Goal: Information Seeking & Learning: Check status

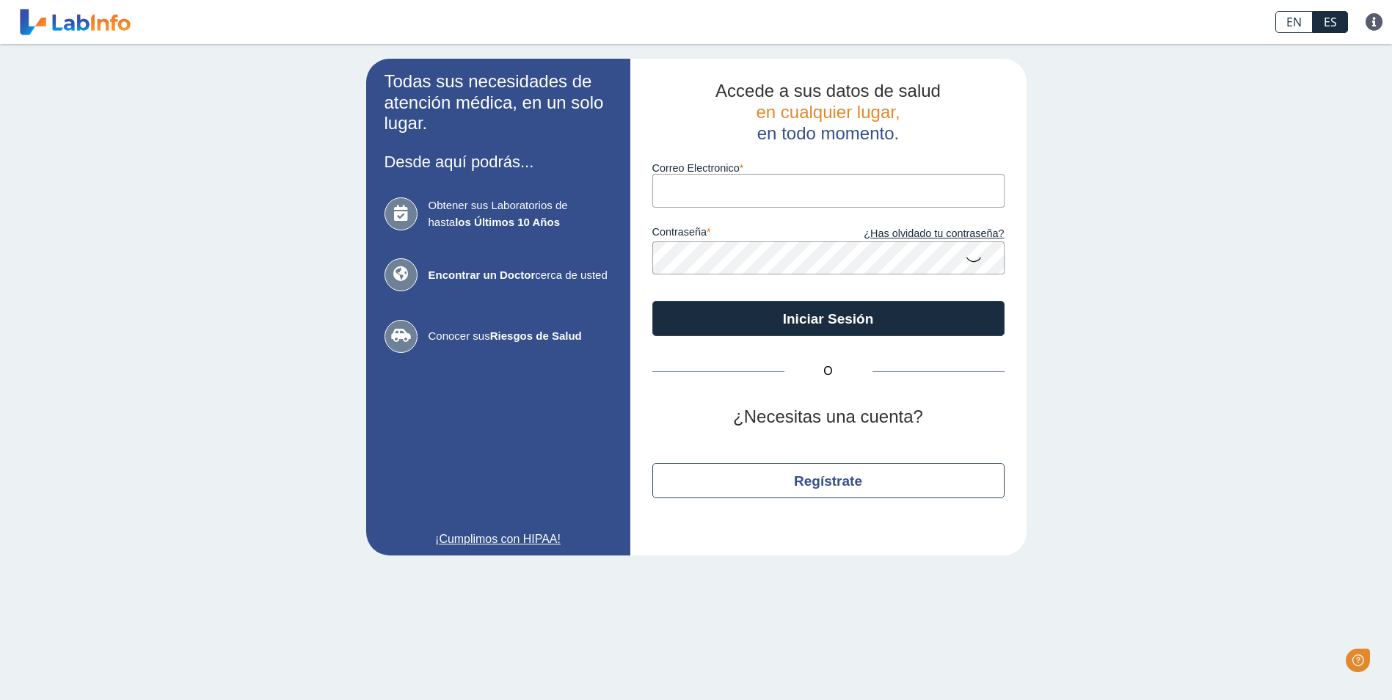
click at [721, 194] on input "Correo Electronico" at bounding box center [828, 190] width 352 height 33
type input "M"
type input "[EMAIL_ADDRESS][DOMAIN_NAME]"
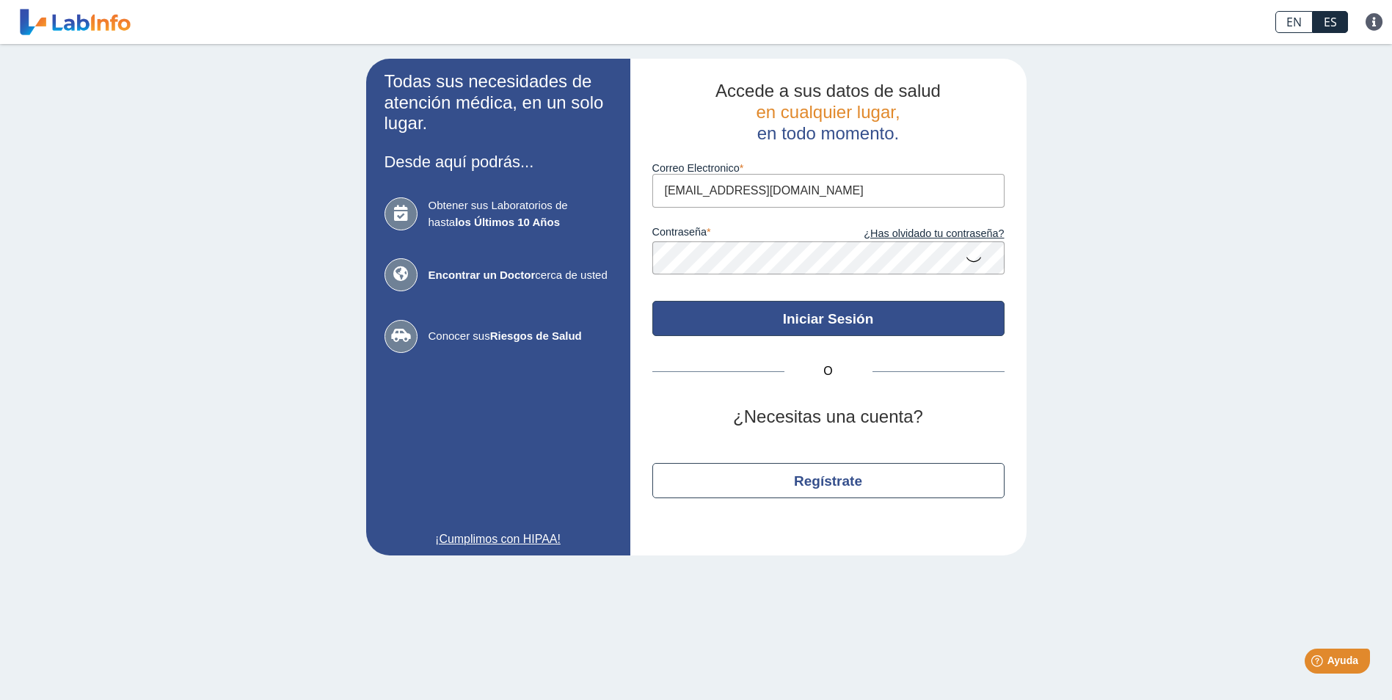
click at [838, 318] on button "Iniciar Sesión" at bounding box center [828, 318] width 352 height 35
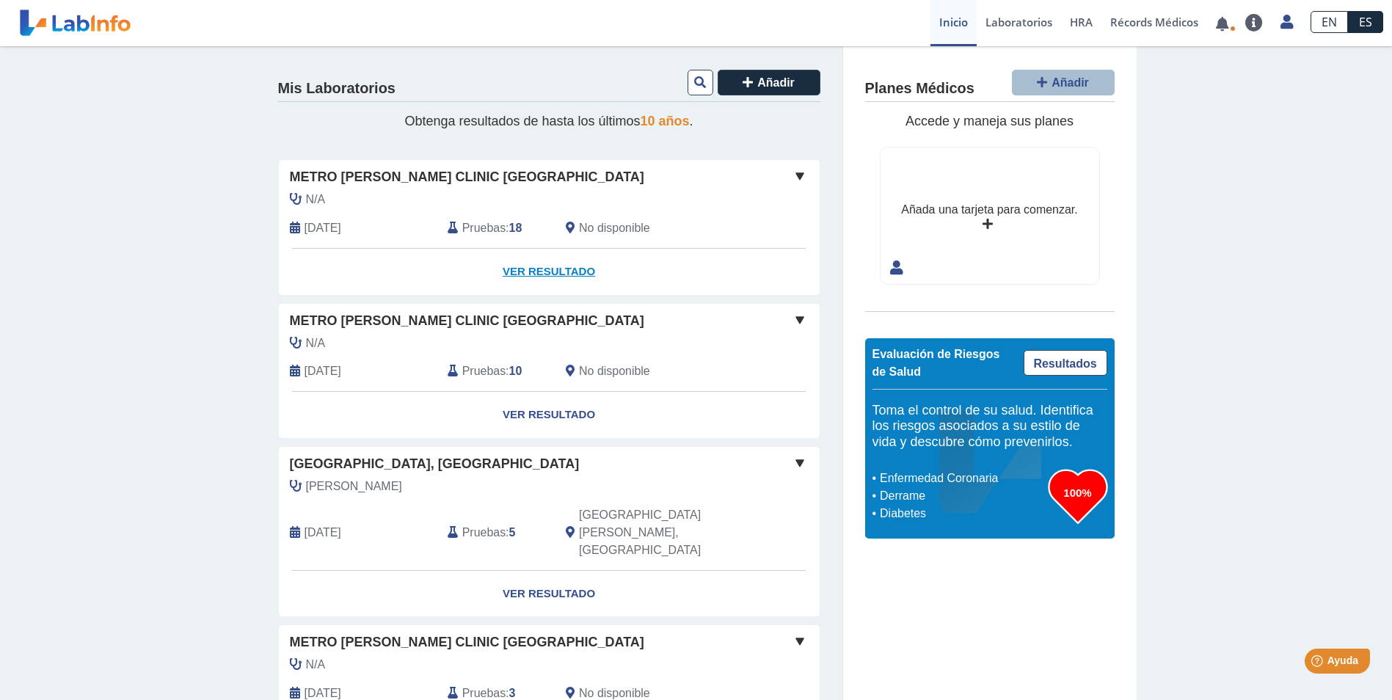
click at [536, 279] on link "Ver Resultado" at bounding box center [549, 272] width 541 height 46
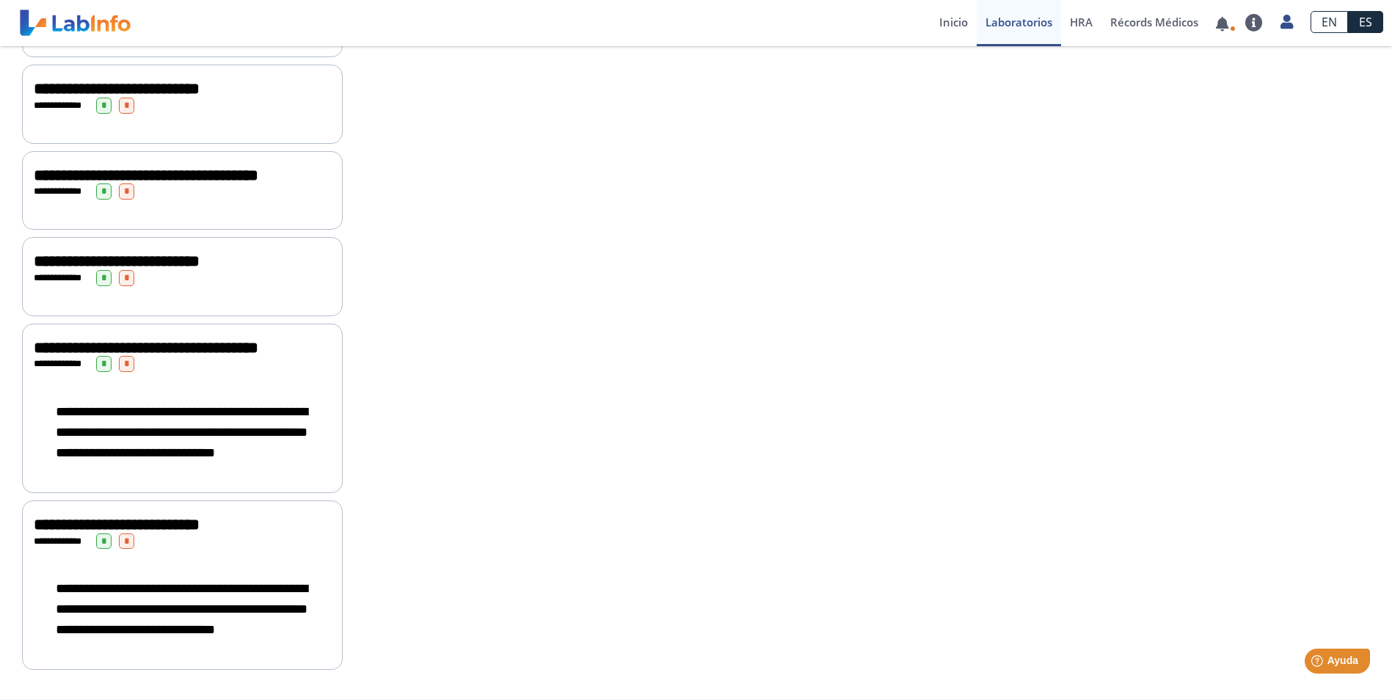
scroll to position [1647, 0]
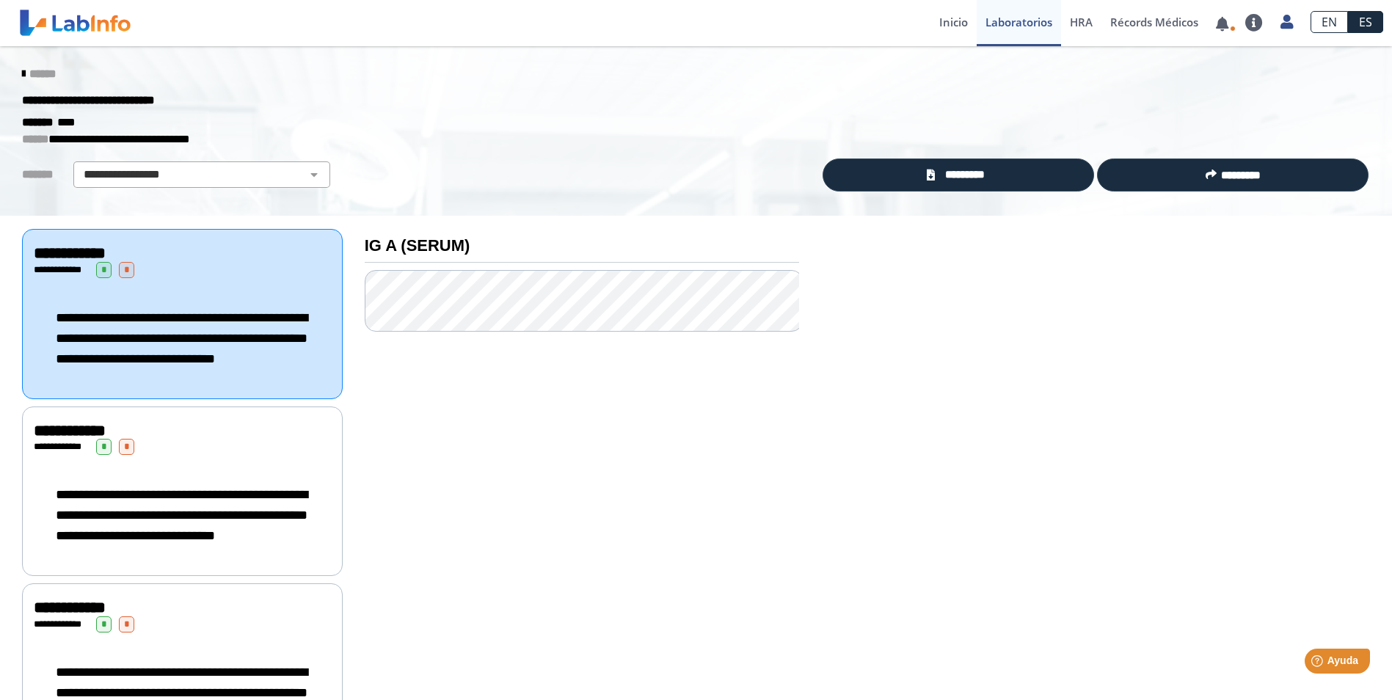
click at [11, 70] on div "******" at bounding box center [696, 74] width 1370 height 26
click at [22, 73] on icon at bounding box center [23, 74] width 3 height 12
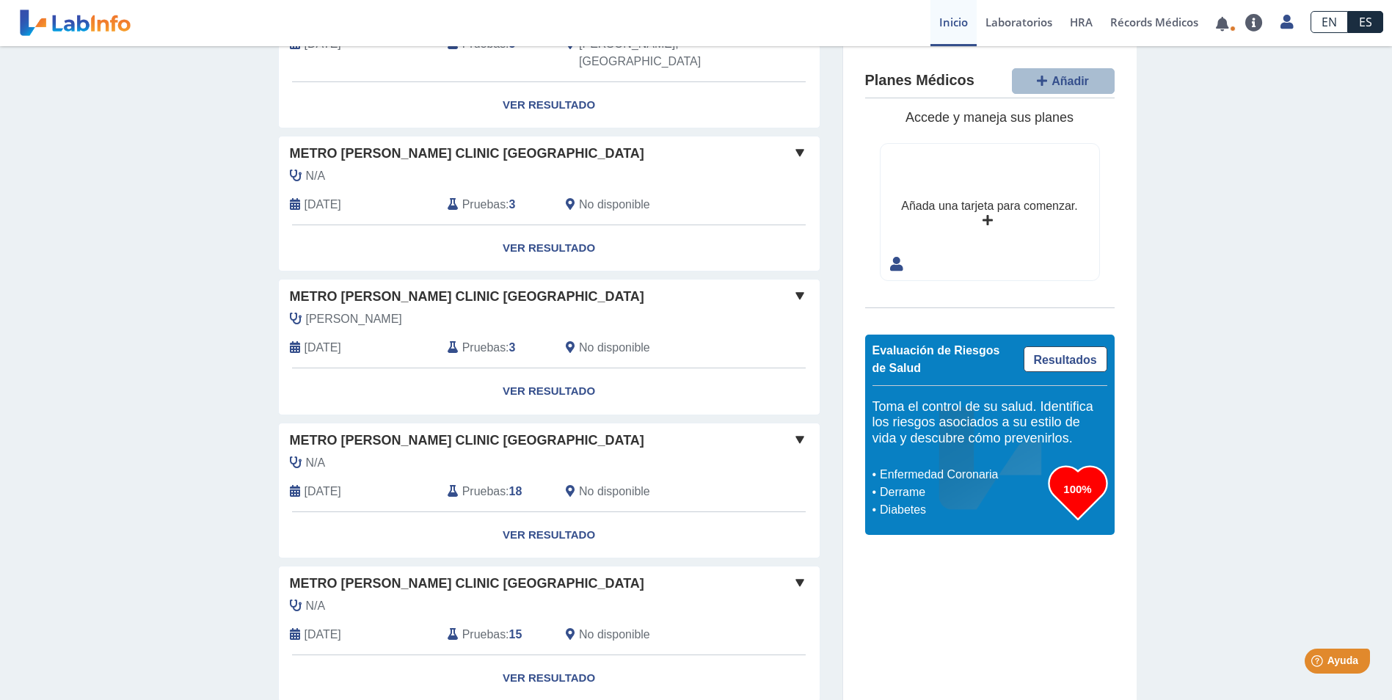
scroll to position [504, 0]
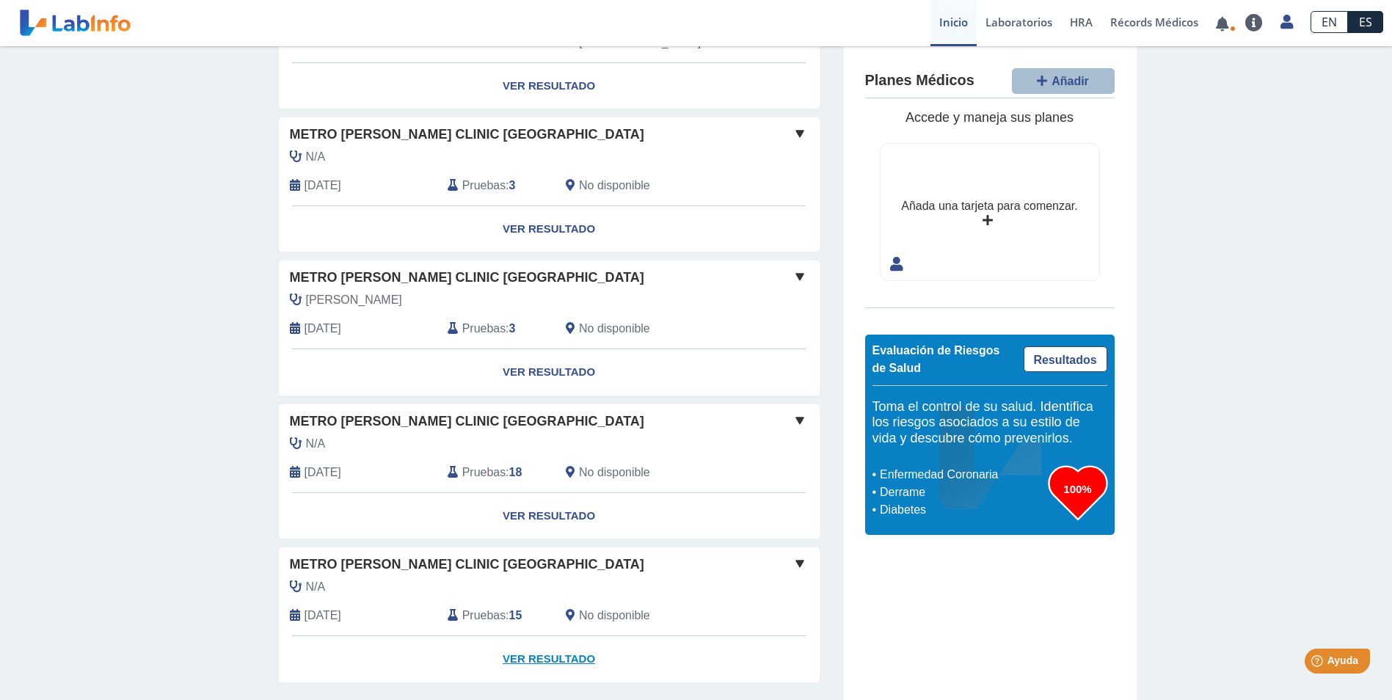
click at [540, 636] on link "Ver Resultado" at bounding box center [549, 659] width 541 height 46
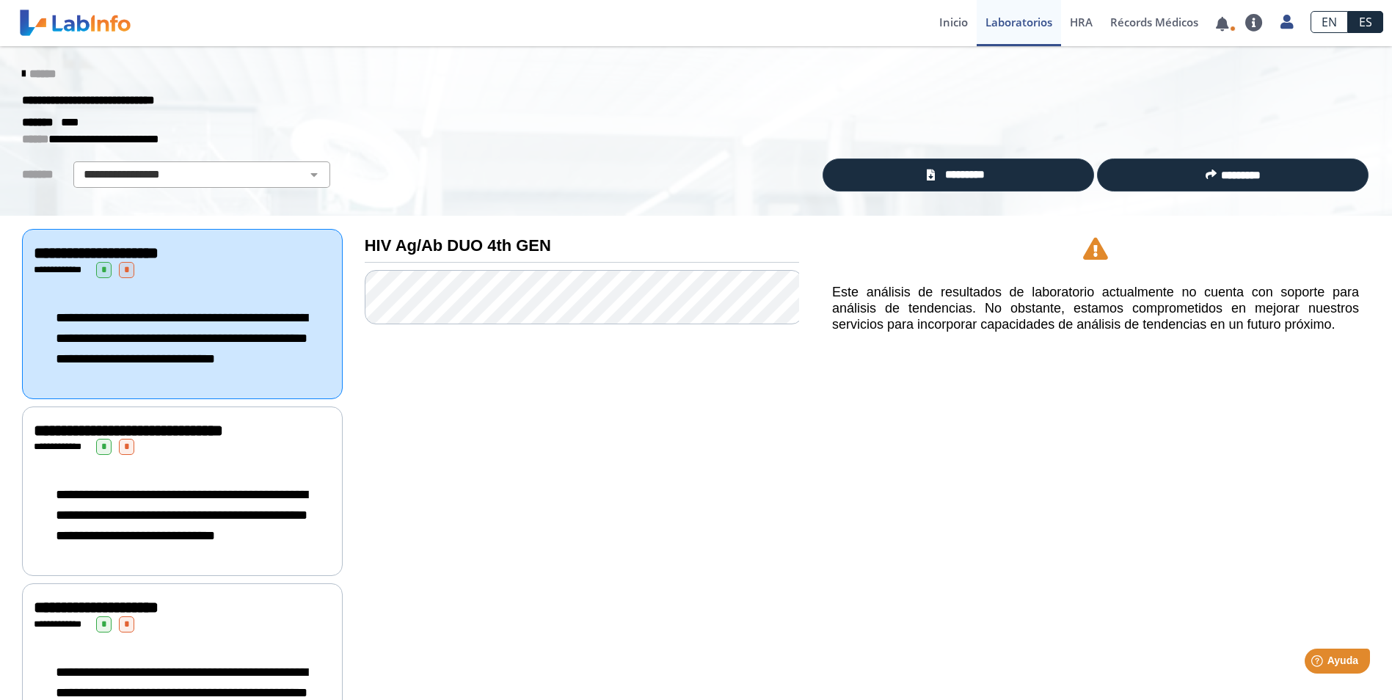
click at [29, 70] on span "******" at bounding box center [42, 73] width 26 height 11
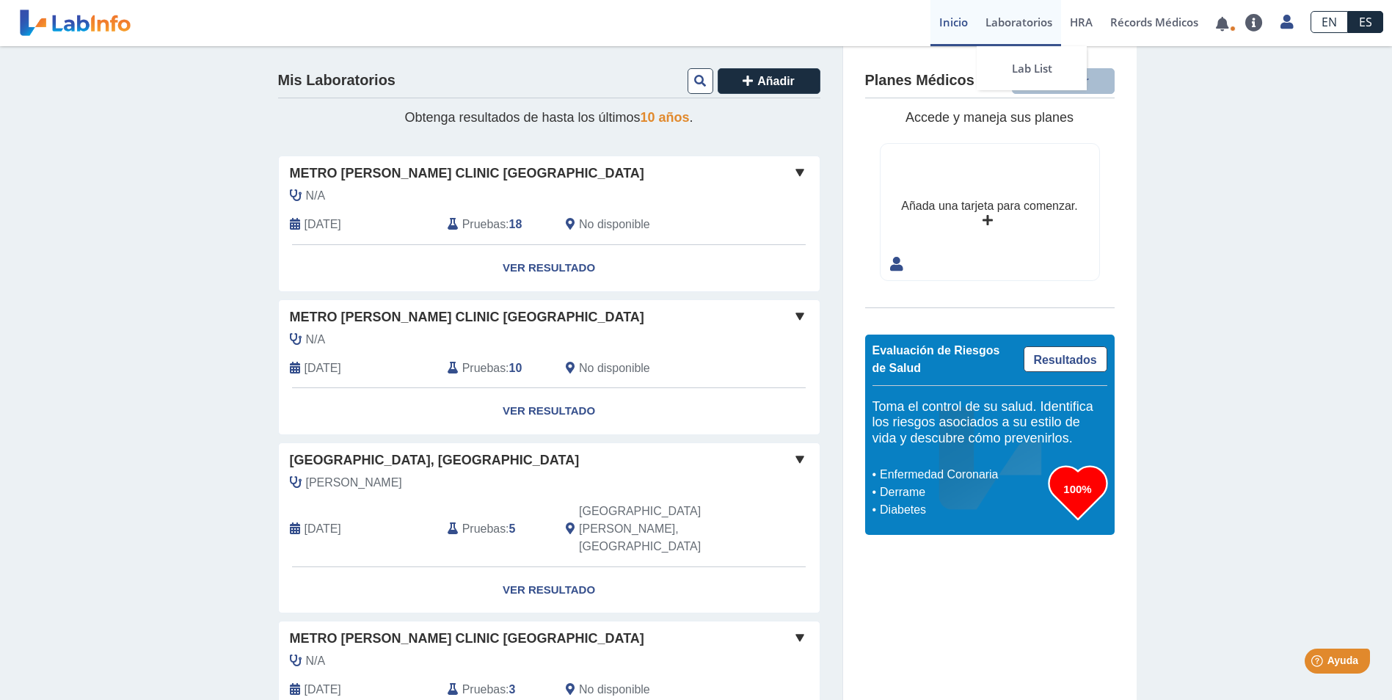
click at [1007, 26] on link "Laboratorios" at bounding box center [1019, 23] width 84 height 46
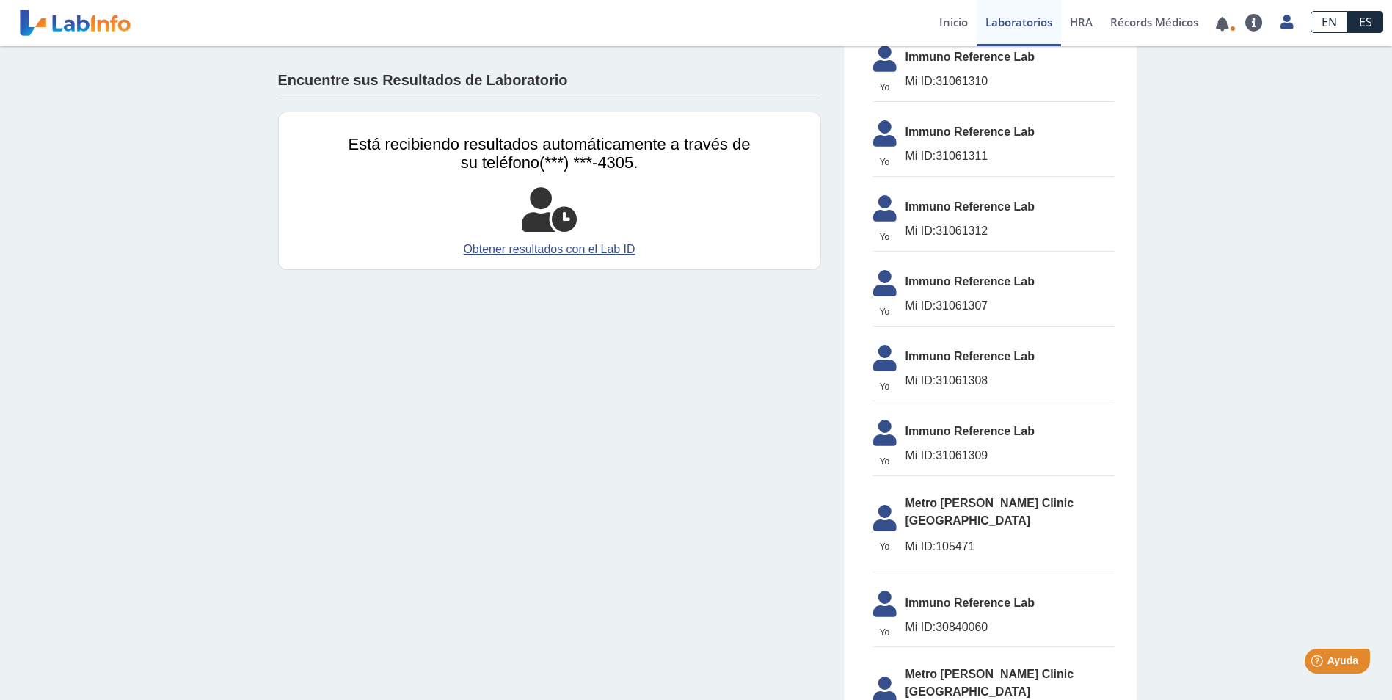
scroll to position [1903, 0]
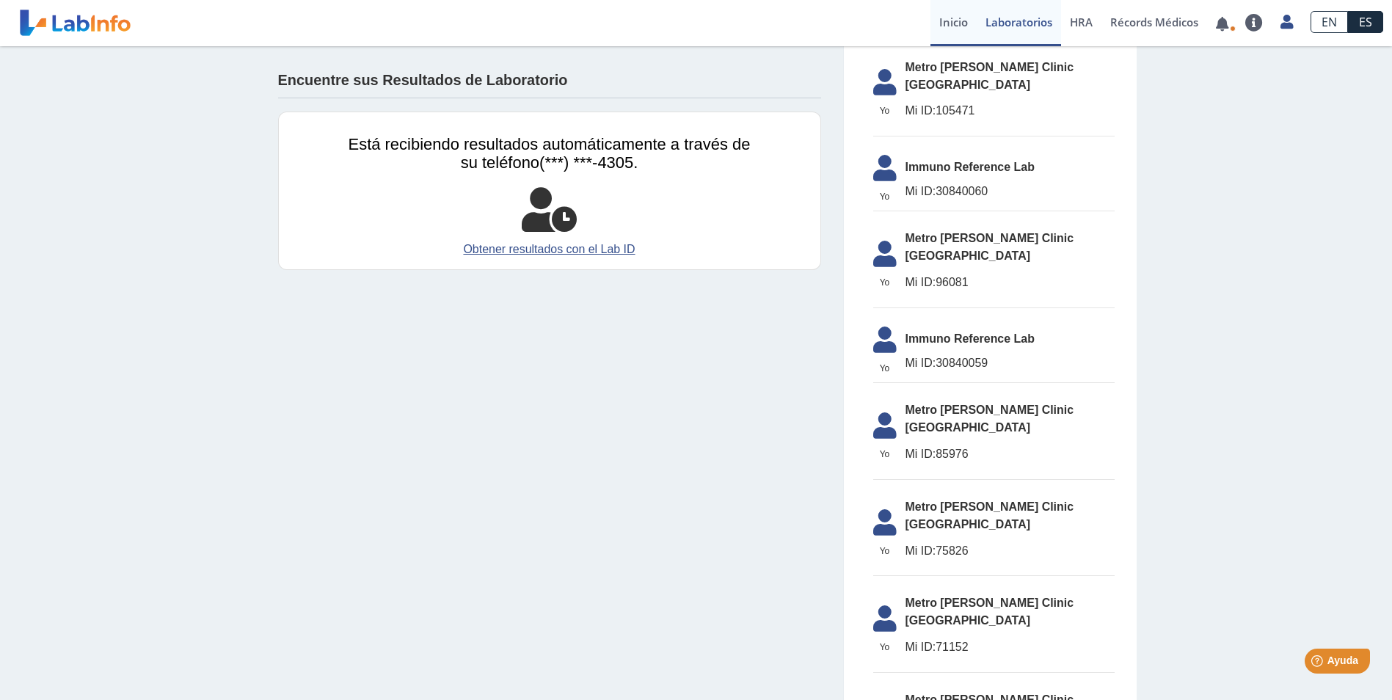
click at [947, 24] on link "Inicio" at bounding box center [953, 23] width 46 height 46
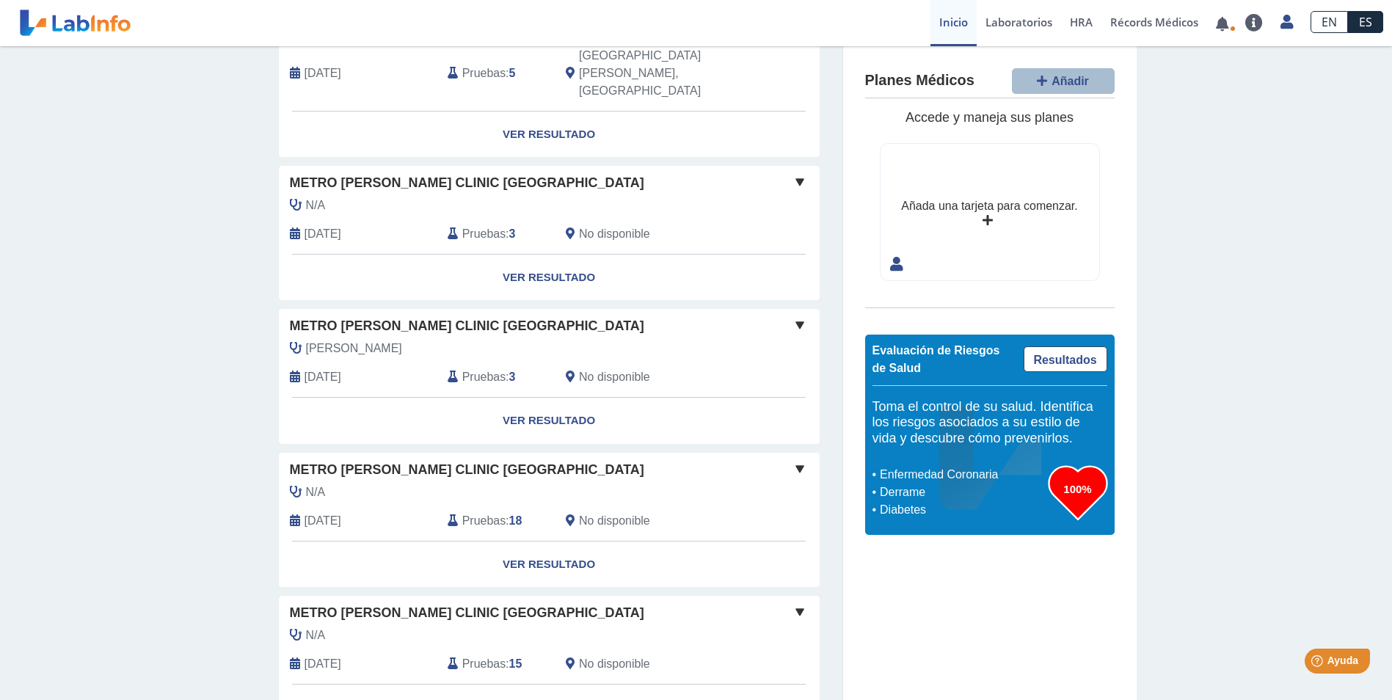
scroll to position [504, 0]
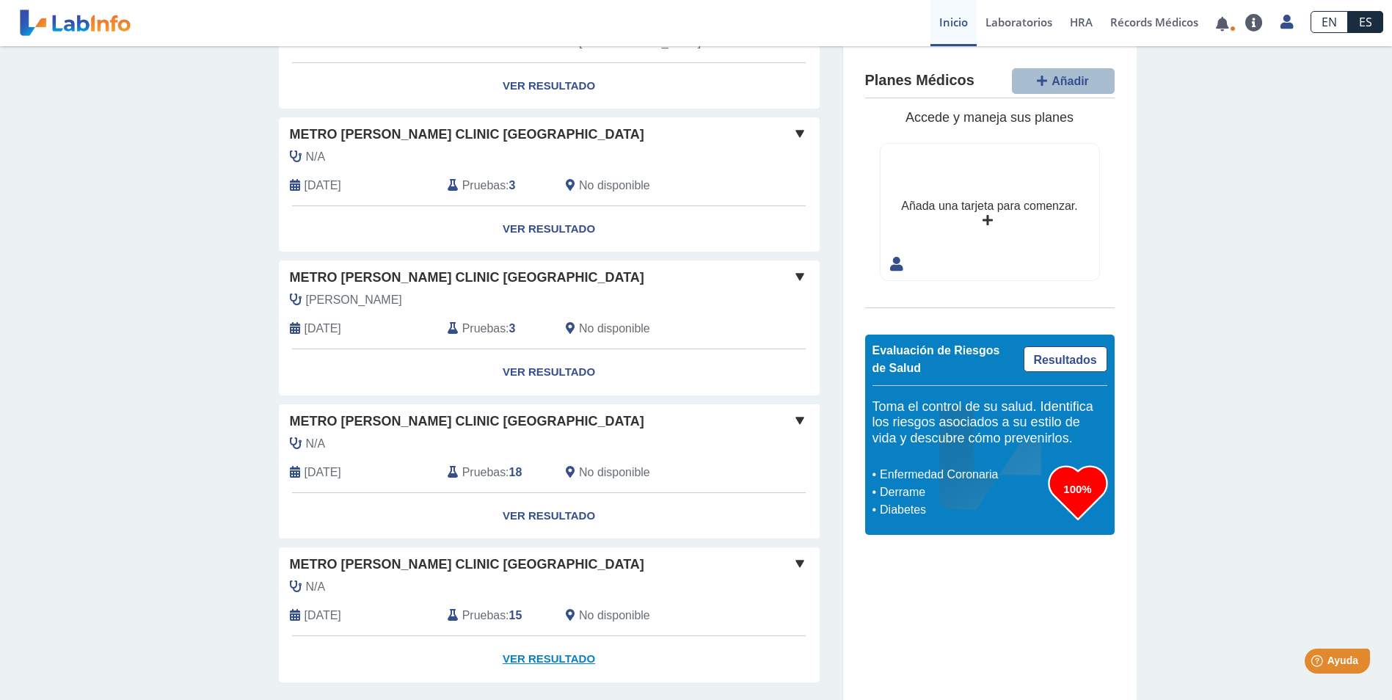
click at [554, 636] on link "Ver Resultado" at bounding box center [549, 659] width 541 height 46
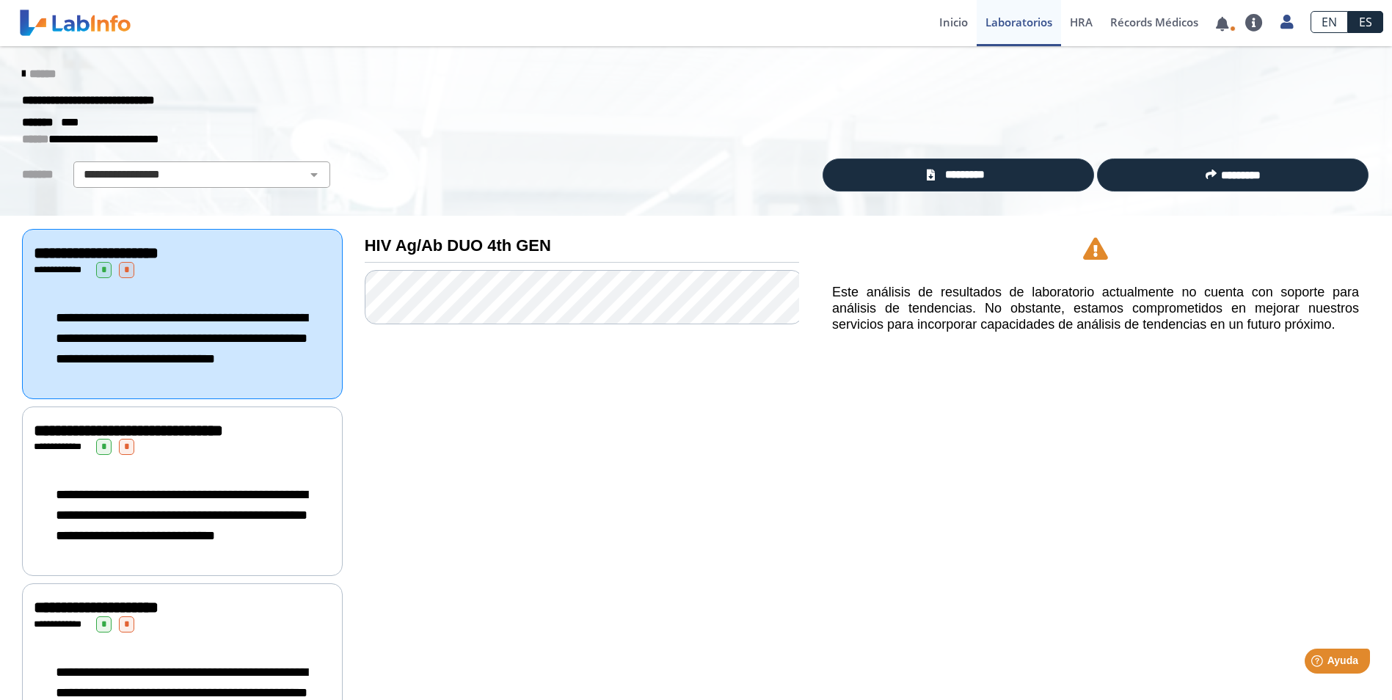
click at [22, 74] on icon at bounding box center [23, 74] width 3 height 12
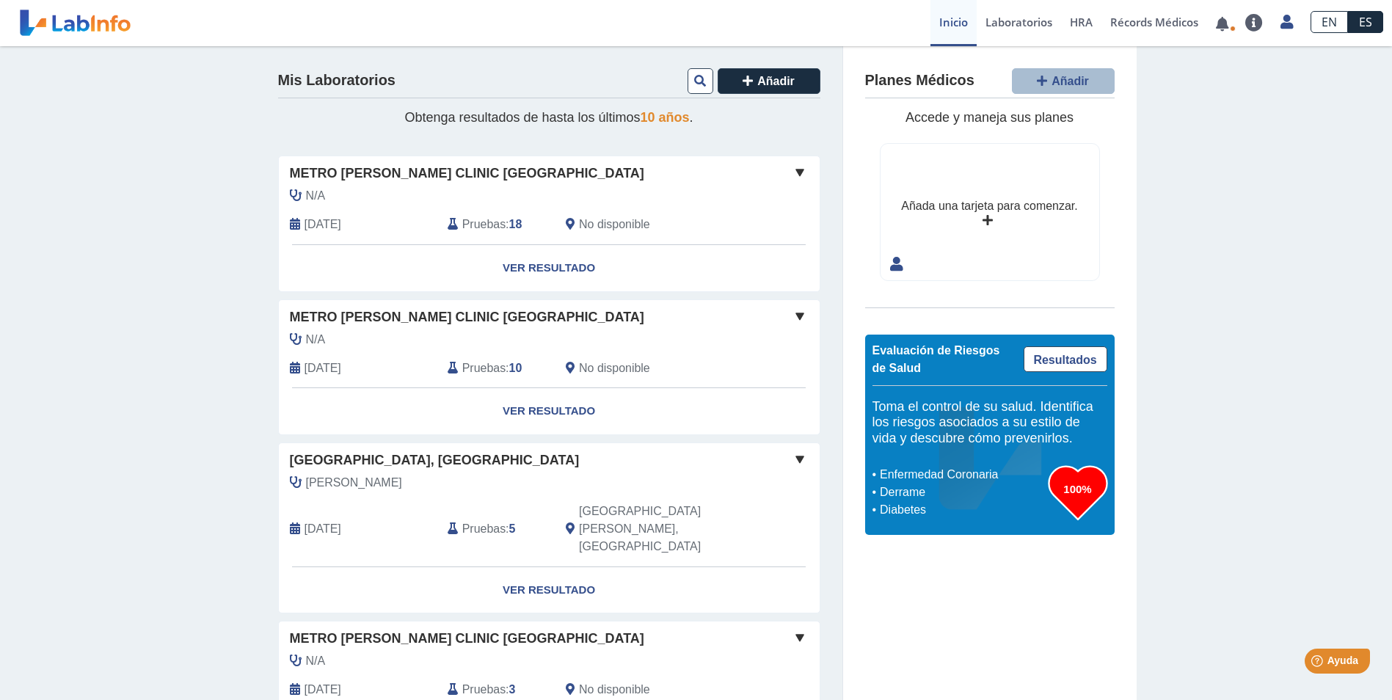
click at [660, 116] on span "10 años" at bounding box center [665, 117] width 49 height 15
click at [950, 18] on link "Inicio" at bounding box center [953, 23] width 46 height 46
click at [1018, 68] on link "Lab List" at bounding box center [1032, 68] width 110 height 44
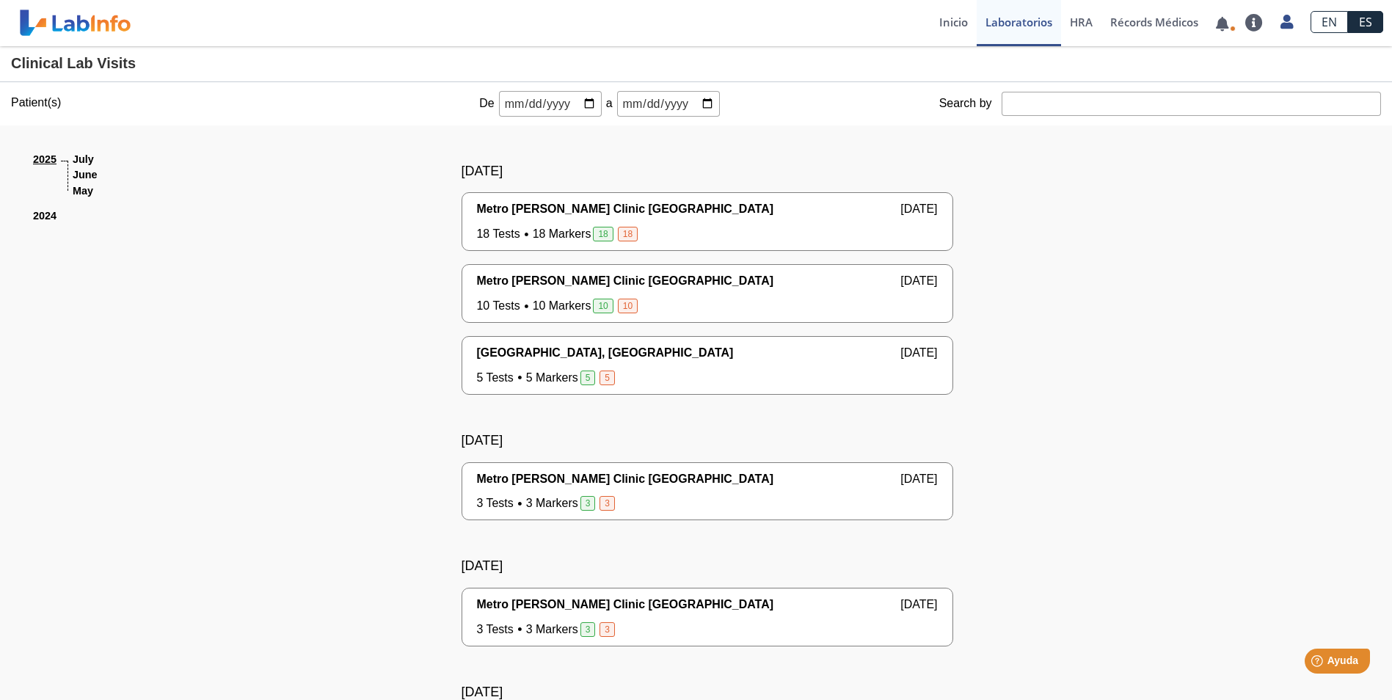
click at [33, 216] on link "2024" at bounding box center [44, 216] width 23 height 16
click at [579, 103] on input "date" at bounding box center [550, 104] width 103 height 26
type input "[DATE]"
click at [696, 106] on input "date" at bounding box center [668, 104] width 103 height 26
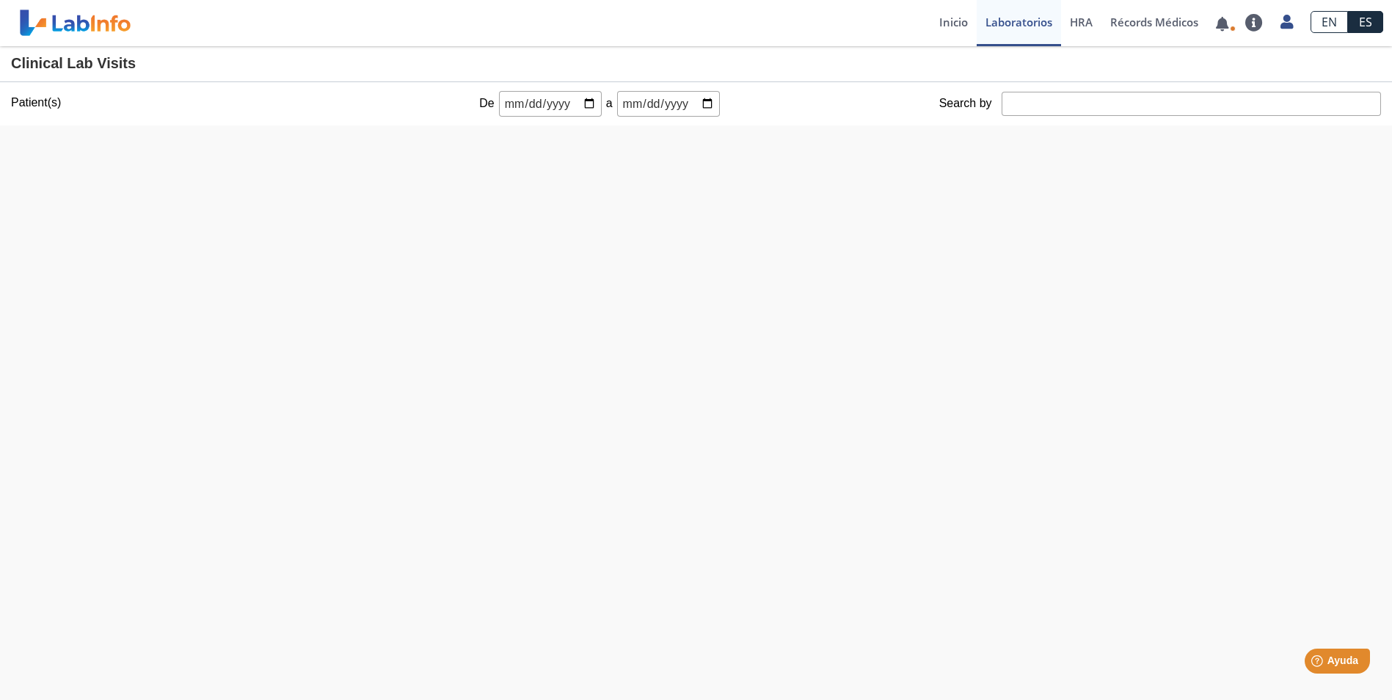
click at [696, 106] on input "date" at bounding box center [668, 104] width 103 height 26
type input "[DATE]"
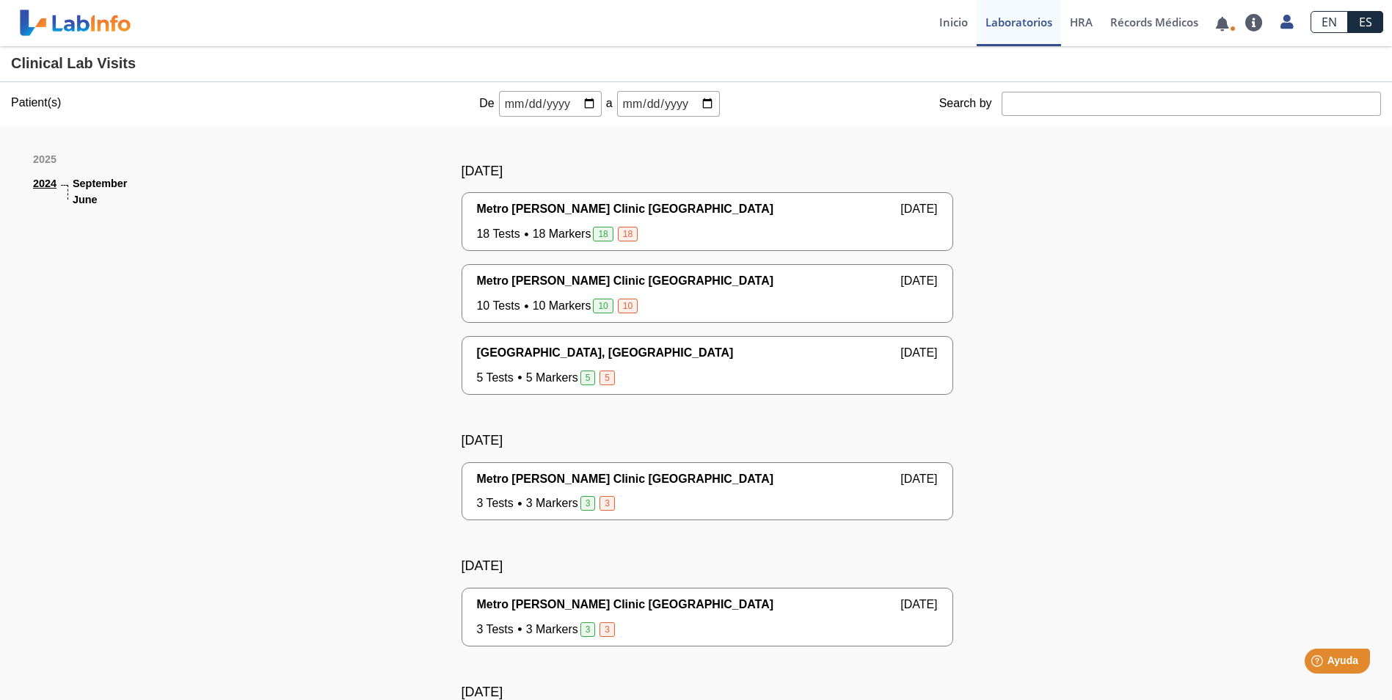
click at [588, 103] on input "[DATE]" at bounding box center [550, 104] width 103 height 26
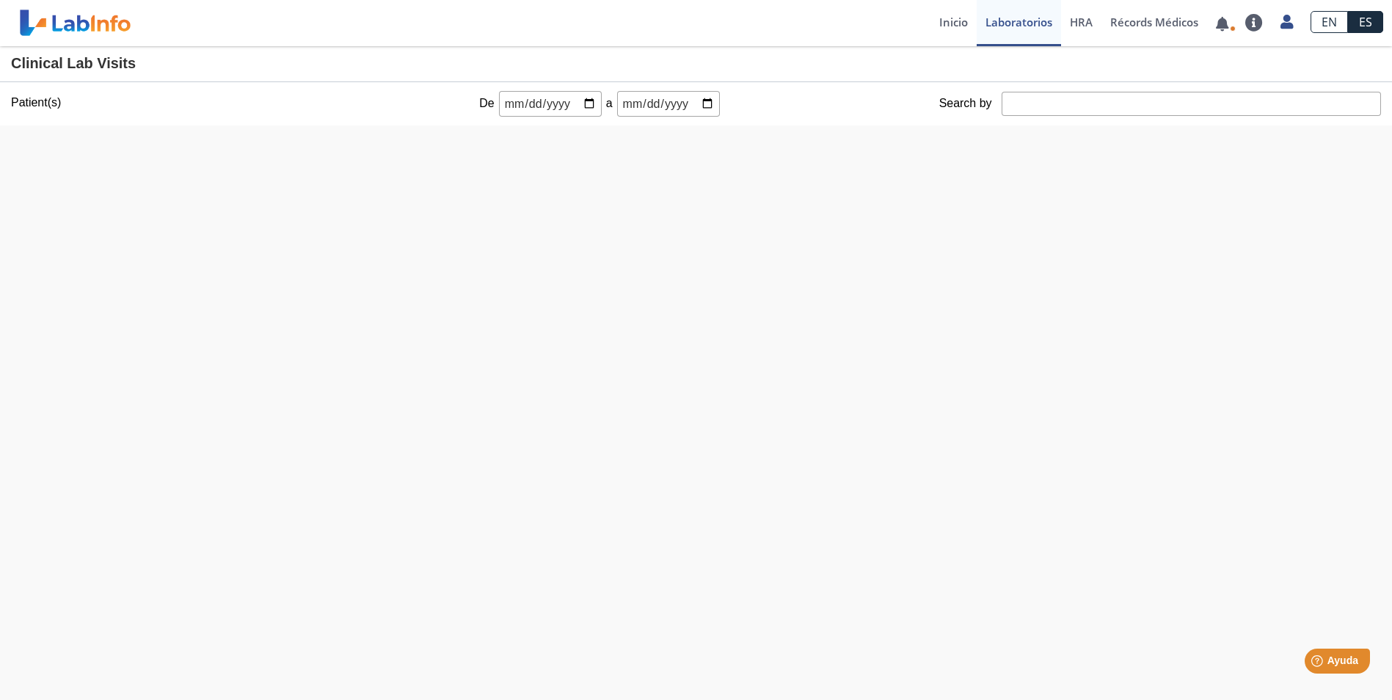
click at [582, 104] on input "[DATE]" at bounding box center [550, 104] width 103 height 26
click at [580, 104] on input "[DATE]" at bounding box center [550, 104] width 103 height 26
type input "[DATE]"
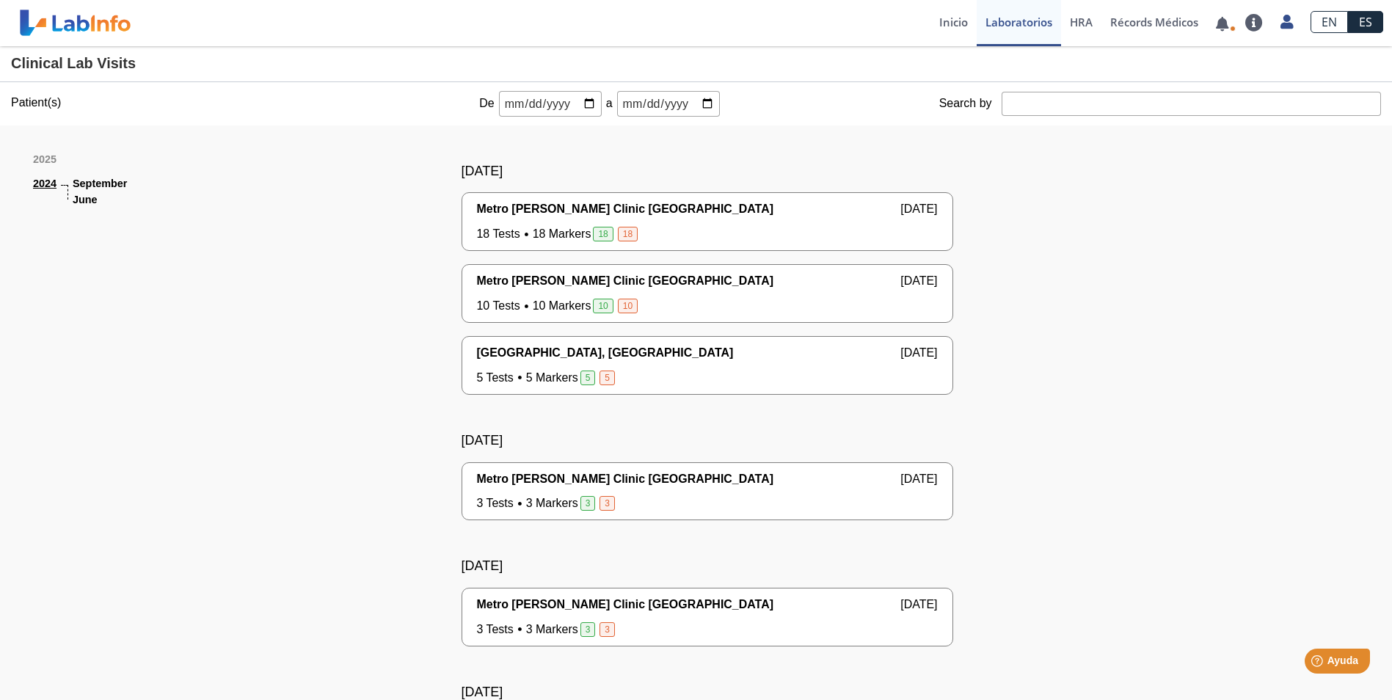
click at [700, 103] on input "[DATE]" at bounding box center [668, 104] width 103 height 26
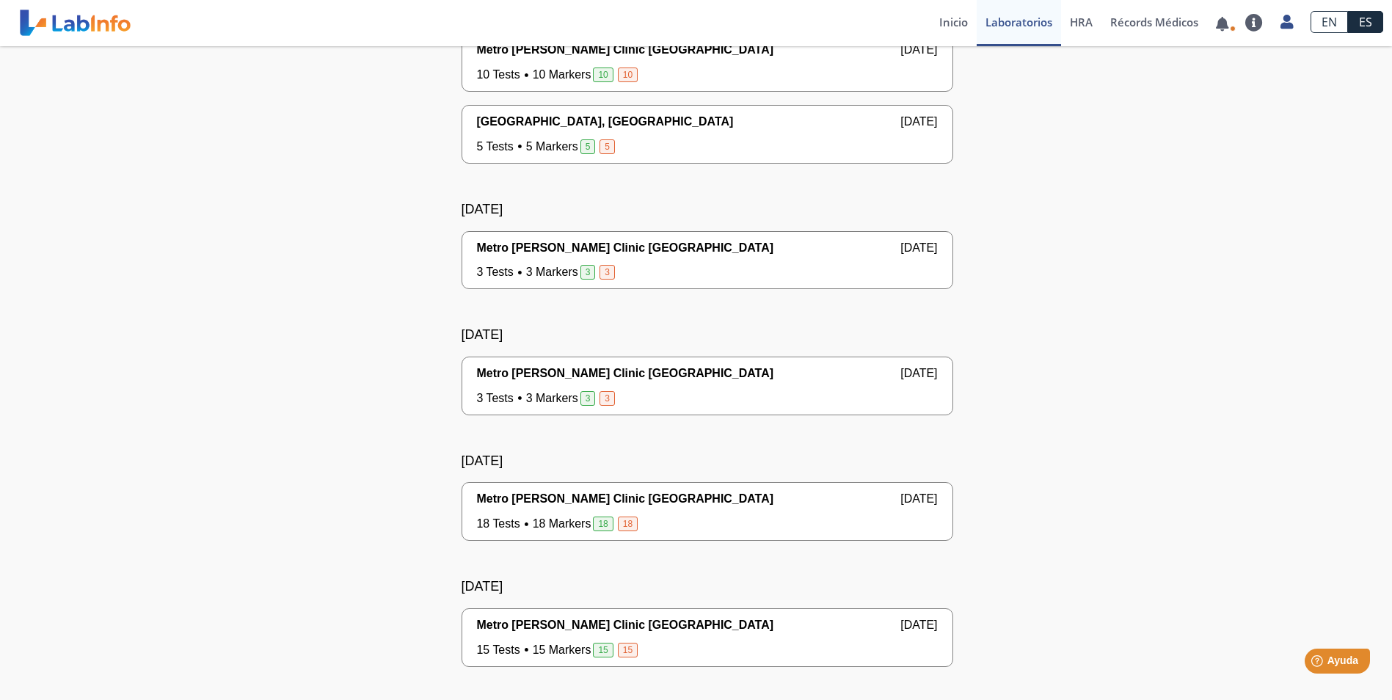
scroll to position [247, 0]
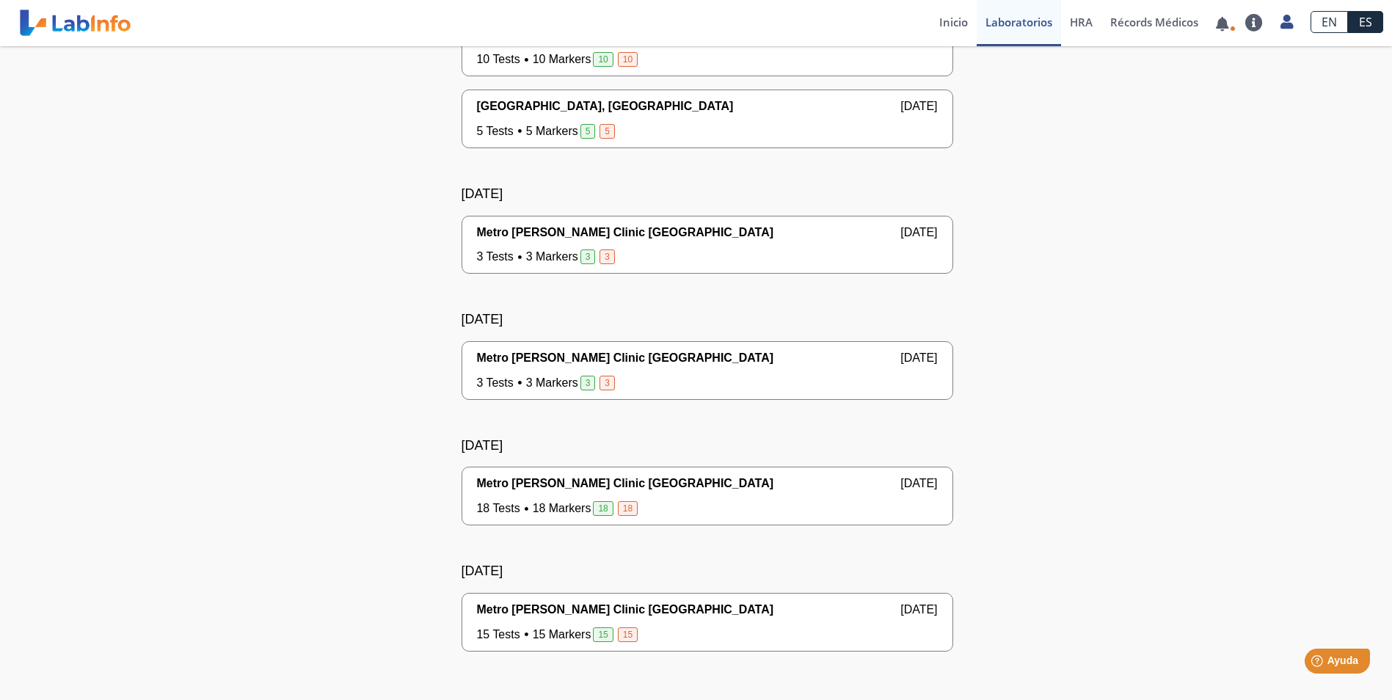
drag, startPoint x: 1379, startPoint y: 283, endPoint x: 1401, endPoint y: 167, distance: 117.2
click at [1391, 167] on html "Metro [PERSON_NAME] Clinic Bella Vista envió nuevos resultados de laboratorio P…" at bounding box center [696, 350] width 1392 height 700
drag, startPoint x: 1379, startPoint y: 318, endPoint x: 1390, endPoint y: 257, distance: 61.9
click at [1390, 257] on main "Clinical Lab Visits Patient(s) Yo Yo De [DATE] a [DATE] Search by 2025 [DATE] J…" at bounding box center [696, 373] width 1392 height 654
click at [1340, 667] on span "Ayuda" at bounding box center [1343, 661] width 32 height 12
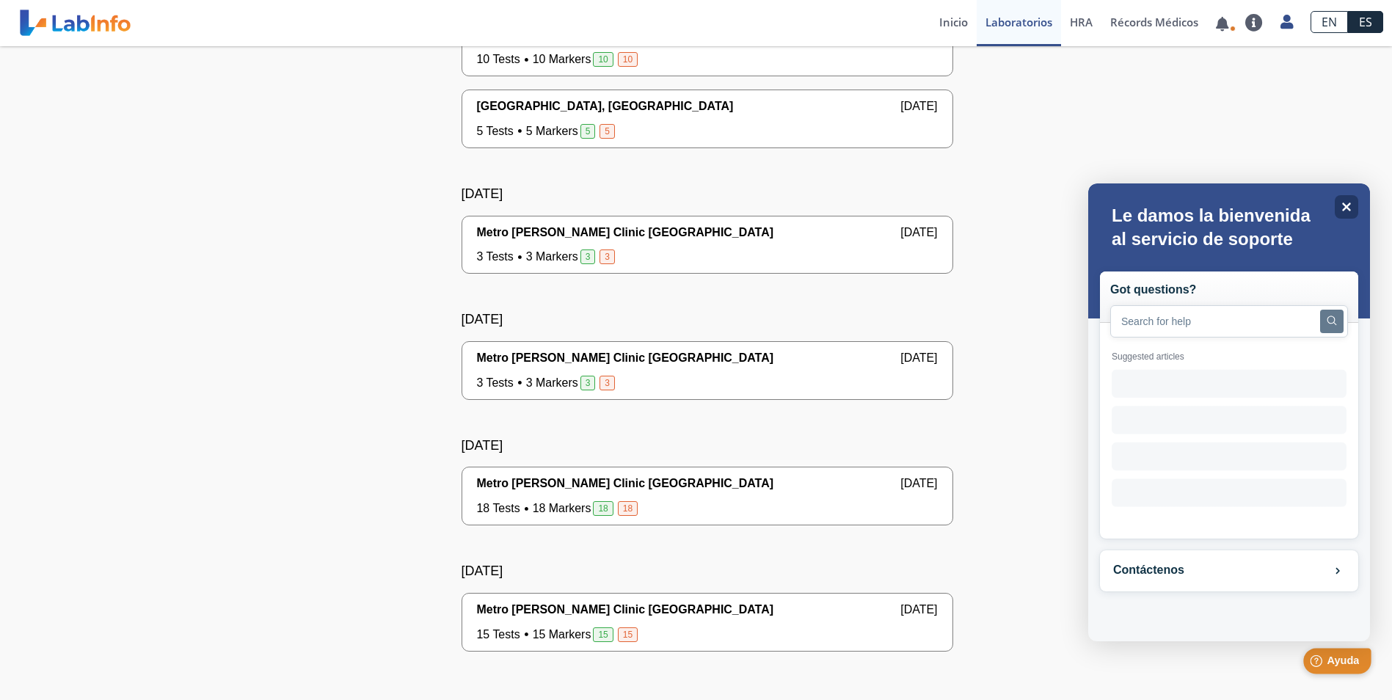
scroll to position [0, 0]
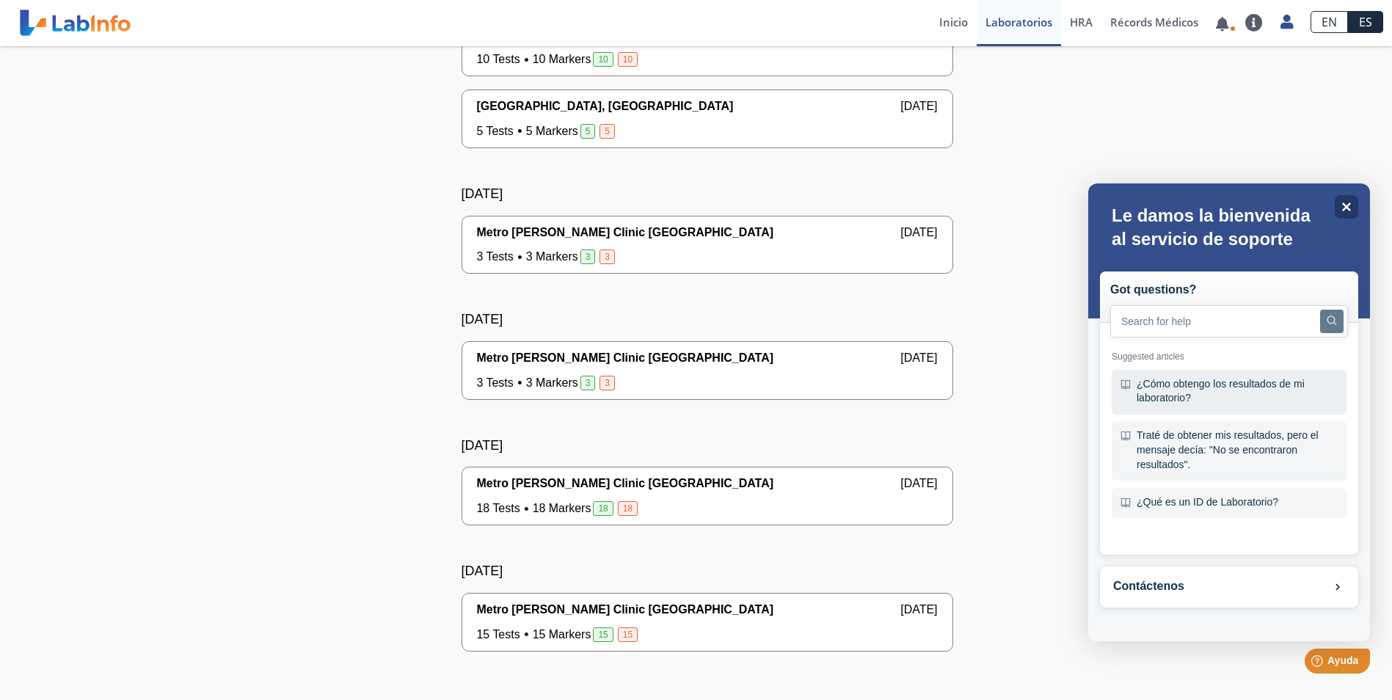
click at [1169, 390] on div "¿Cómo obtengo los resultados de mi laboratorio?" at bounding box center [1229, 392] width 235 height 45
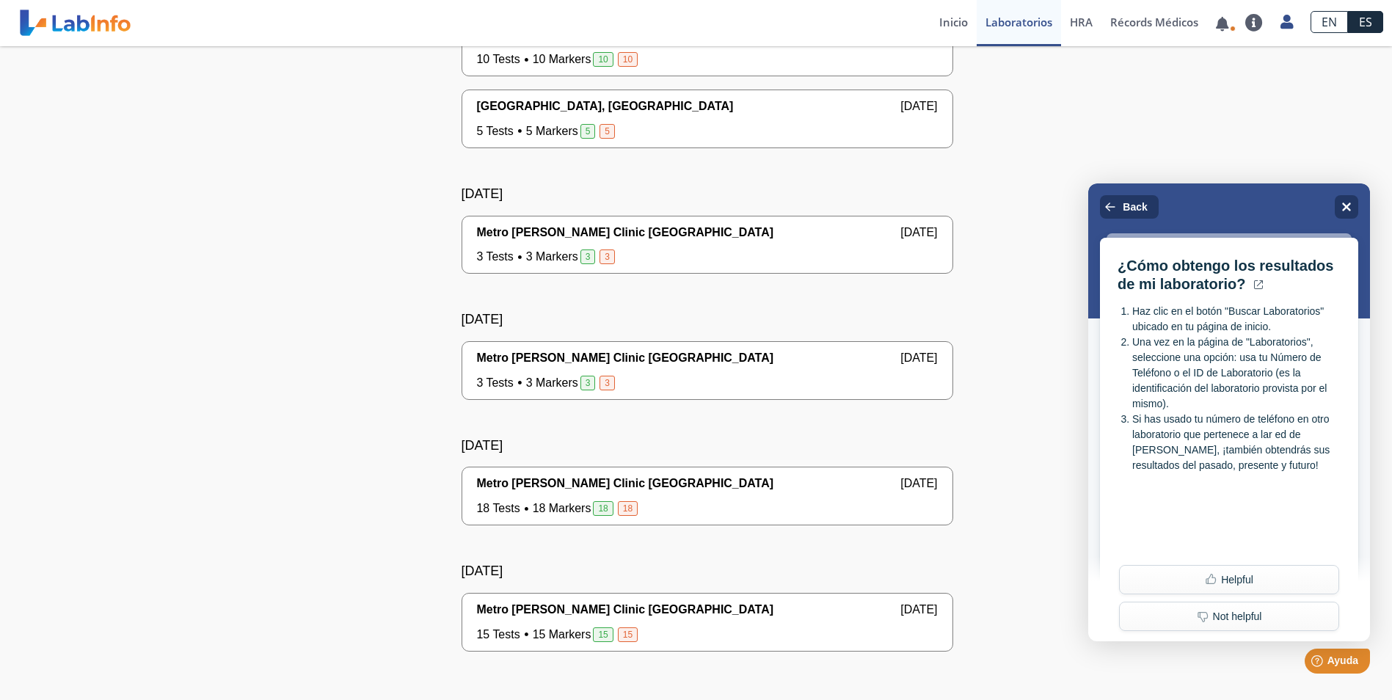
click at [1082, 552] on div "[DATE] [GEOGRAPHIC_DATA][PERSON_NAME] [GEOGRAPHIC_DATA] [DATE] 18 Tests 18 Mark…" at bounding box center [707, 278] width 1142 height 799
drag, startPoint x: 1042, startPoint y: 547, endPoint x: 1076, endPoint y: 553, distance: 34.3
click at [1046, 550] on div "[DATE] [GEOGRAPHIC_DATA][PERSON_NAME] [GEOGRAPHIC_DATA] [DATE] 18 Tests 18 Mark…" at bounding box center [707, 278] width 1142 height 799
click at [1345, 208] on icon at bounding box center [1347, 208] width 10 height 10
